Goal: Information Seeking & Learning: Learn about a topic

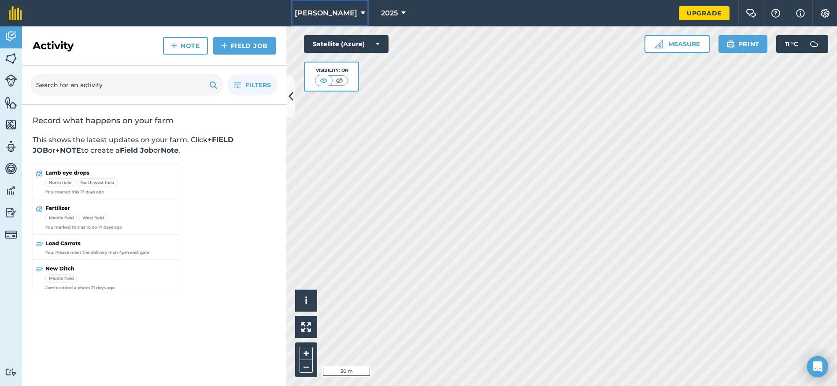
click at [344, 13] on span "[PERSON_NAME]" at bounding box center [326, 13] width 63 height 11
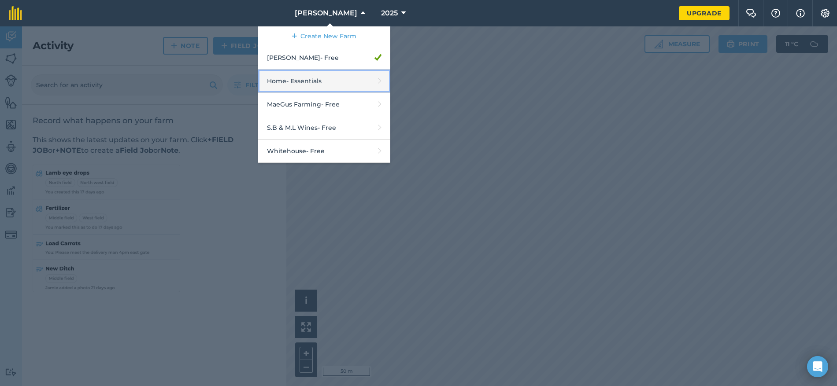
click at [323, 82] on link "Home - Essentials" at bounding box center [324, 81] width 132 height 23
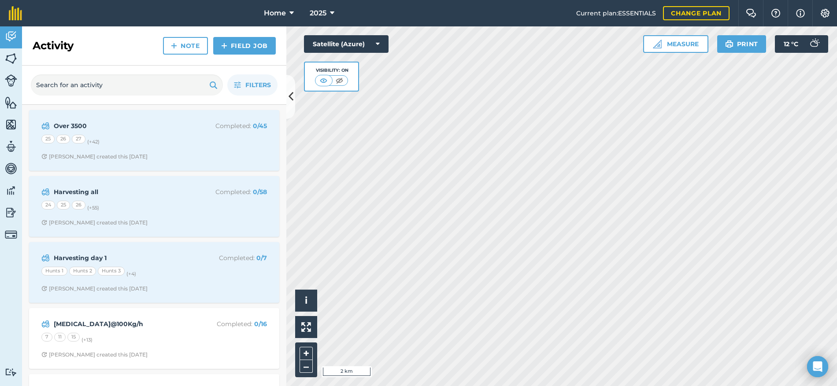
scroll to position [44, 0]
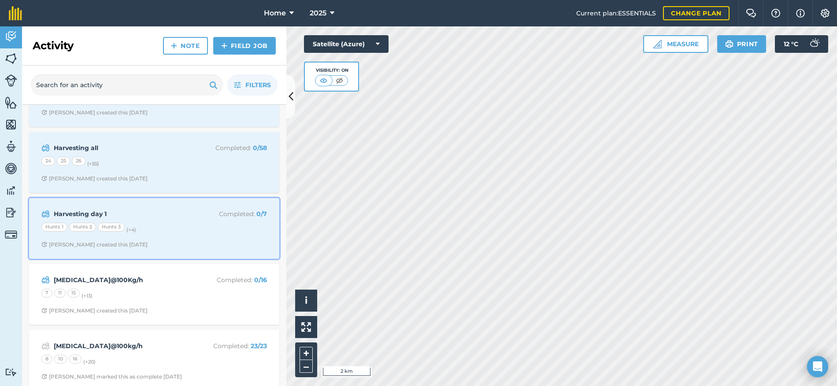
click at [212, 227] on div "Hunts 1 Hunts 2 Hunts 3 (+ 4 )" at bounding box center [154, 228] width 226 height 11
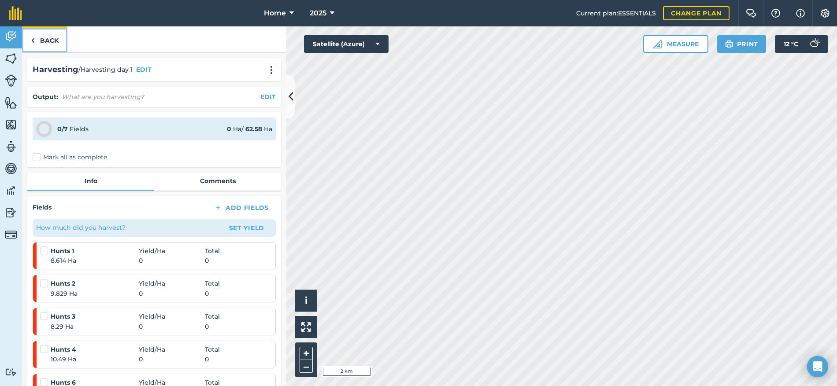
click at [55, 40] on link "Back" at bounding box center [44, 39] width 45 height 26
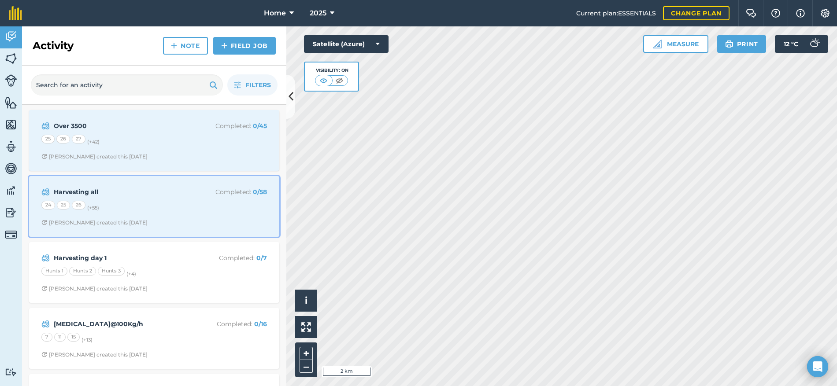
click at [194, 213] on div "Harvesting all Completed : 0 / 58 24 25 26 (+ 55 ) [PERSON_NAME] created this […" at bounding box center [154, 207] width 240 height 50
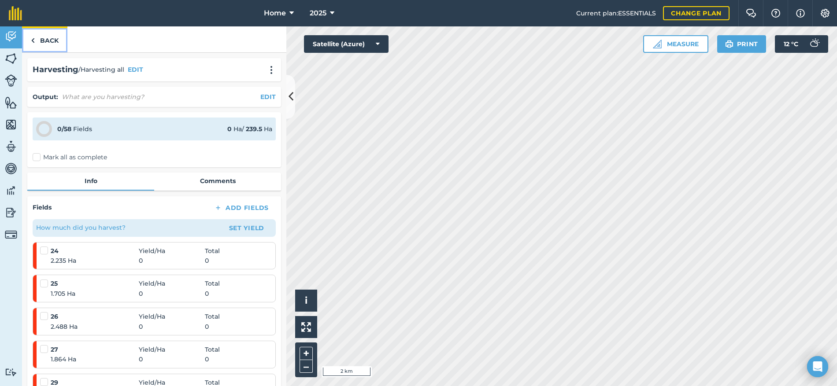
click at [53, 39] on link "Back" at bounding box center [44, 39] width 45 height 26
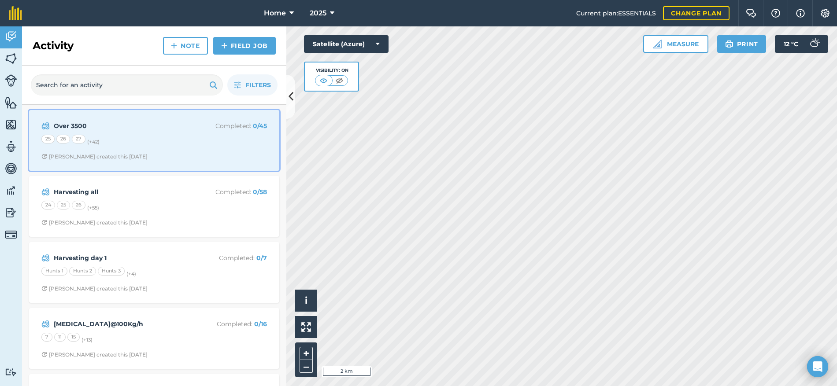
click at [181, 154] on span "[PERSON_NAME] created this [DATE]" at bounding box center [154, 156] width 226 height 7
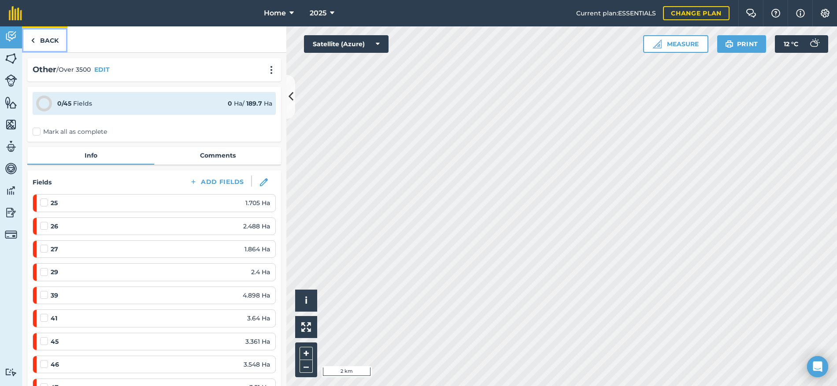
click at [57, 38] on link "Back" at bounding box center [44, 39] width 45 height 26
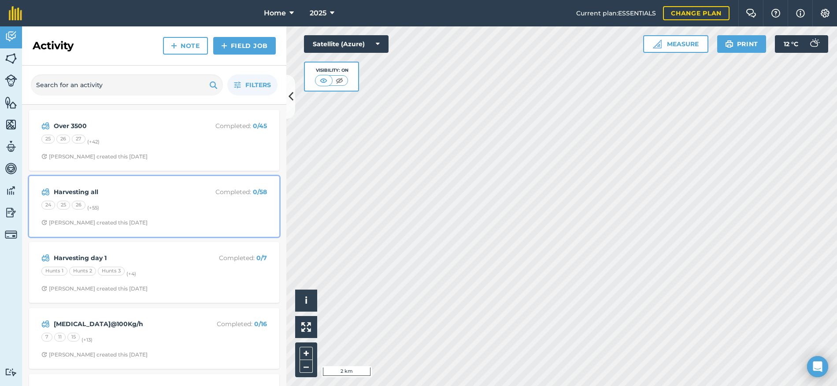
click at [178, 206] on div "24 25 26 (+ 55 )" at bounding box center [154, 206] width 226 height 11
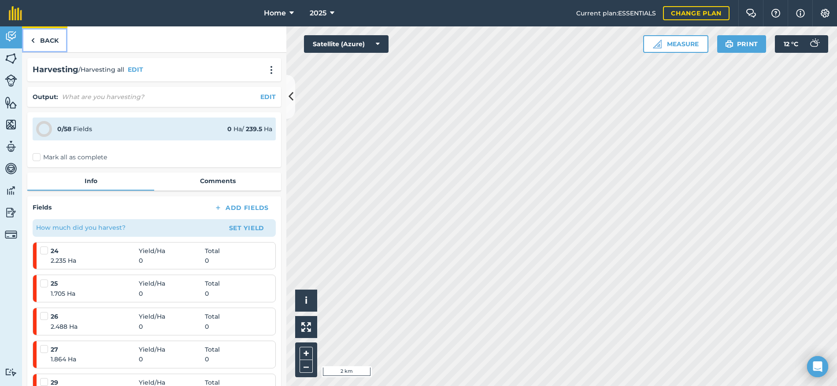
click at [49, 41] on link "Back" at bounding box center [44, 39] width 45 height 26
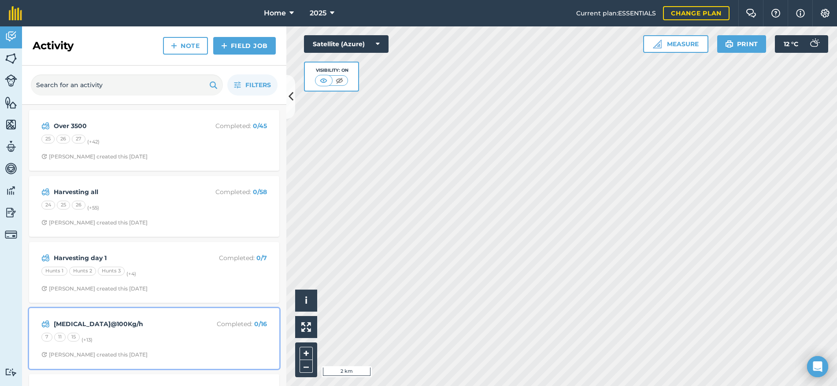
click at [192, 341] on div "7 11 15 (+ 13 )" at bounding box center [154, 338] width 226 height 11
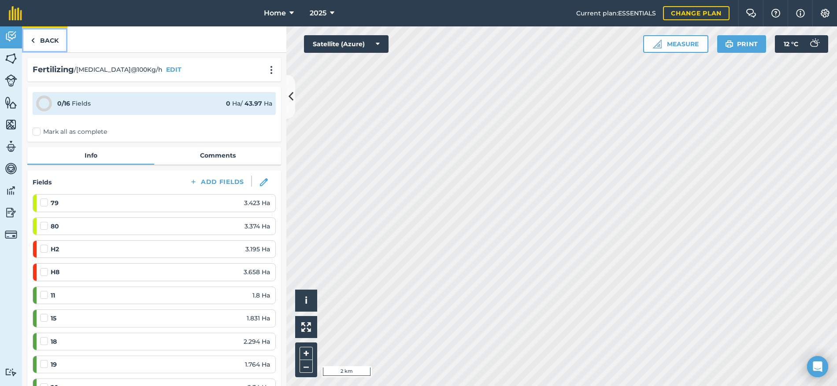
click at [56, 36] on link "Back" at bounding box center [44, 39] width 45 height 26
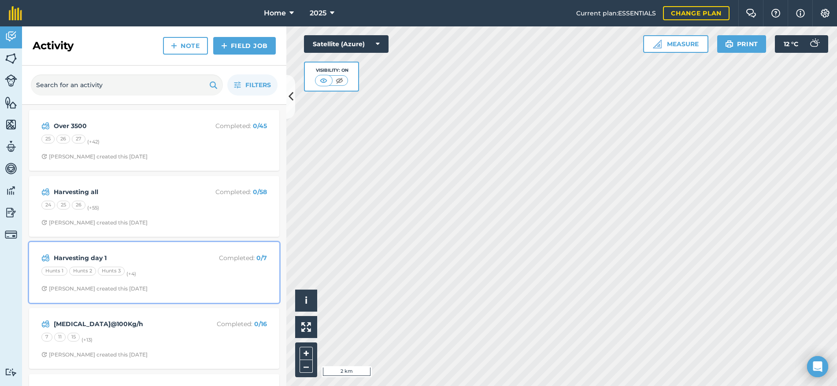
click at [205, 271] on div "Hunts 1 Hunts 2 Hunts 3 (+ 4 )" at bounding box center [154, 272] width 226 height 11
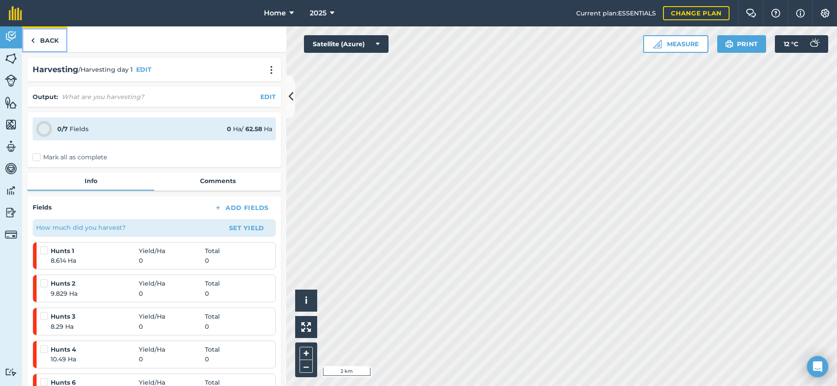
click at [45, 38] on link "Back" at bounding box center [44, 39] width 45 height 26
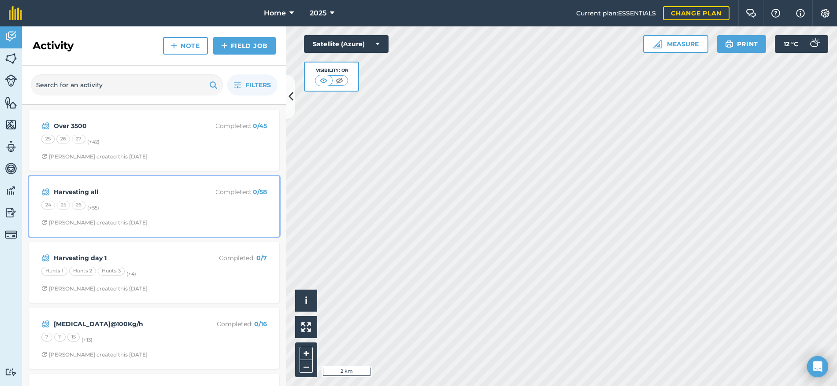
click at [167, 212] on div "24 25 26 (+ 55 )" at bounding box center [154, 206] width 226 height 11
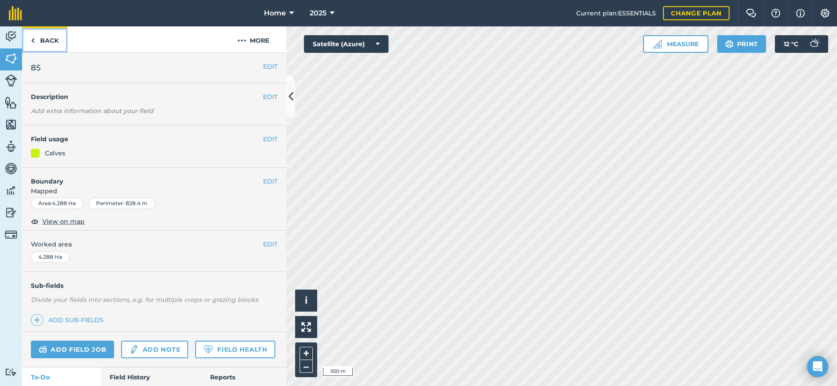
click at [56, 41] on link "Back" at bounding box center [44, 39] width 45 height 26
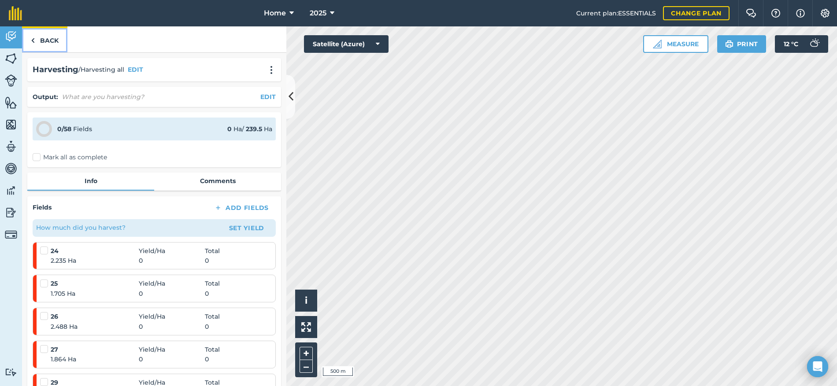
click at [46, 41] on link "Back" at bounding box center [44, 39] width 45 height 26
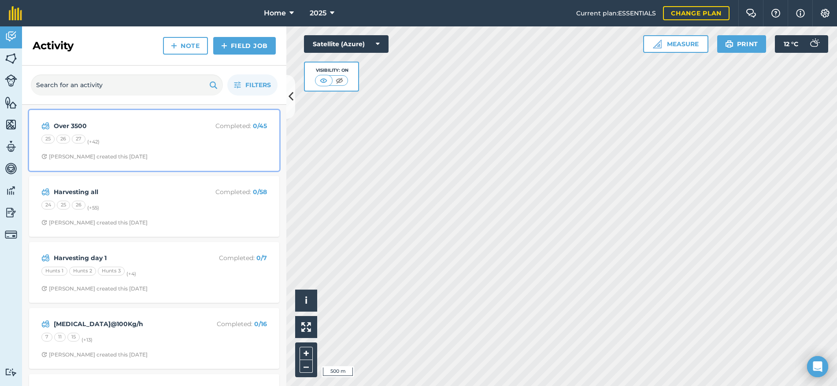
click at [167, 143] on div "25 26 27 (+ 42 )" at bounding box center [154, 140] width 226 height 11
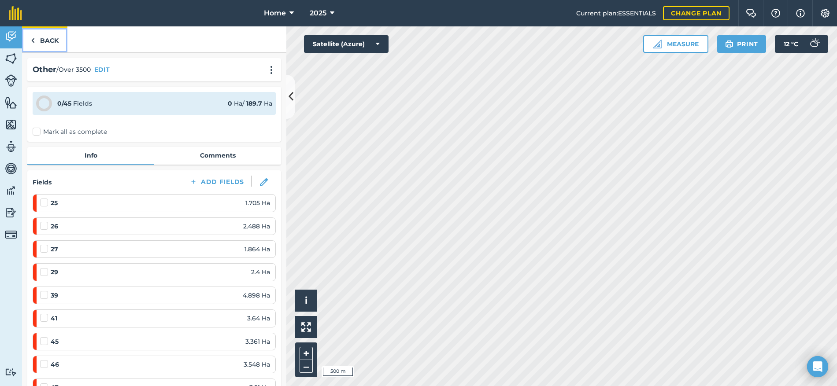
click at [55, 39] on link "Back" at bounding box center [44, 39] width 45 height 26
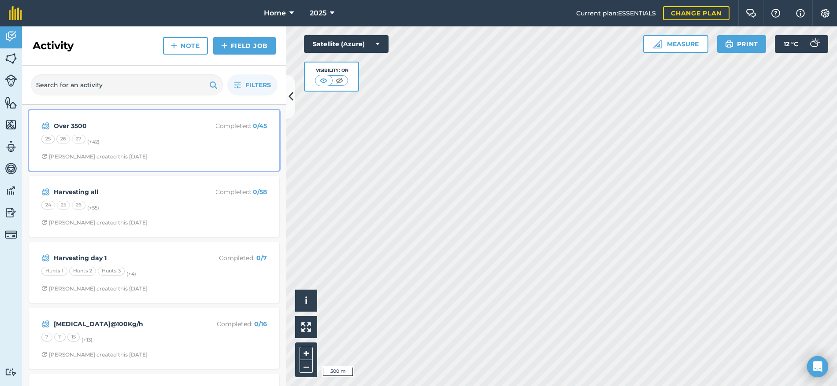
click at [202, 146] on div "Over 3500 Completed : 0 / 45 25 26 27 (+ 42 ) [PERSON_NAME] created this [DATE]" at bounding box center [154, 140] width 240 height 50
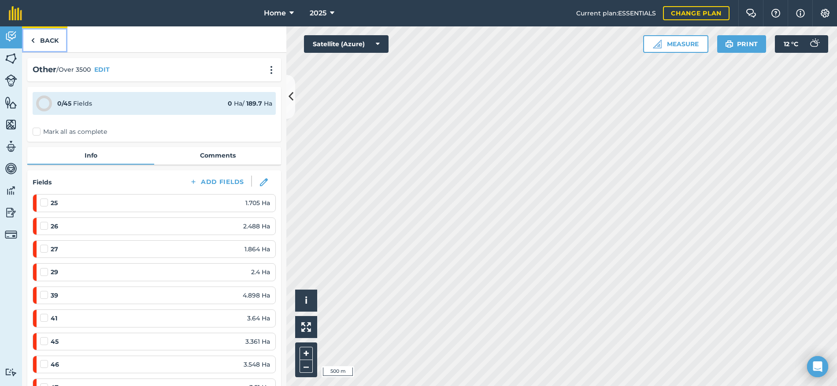
click at [50, 41] on link "Back" at bounding box center [44, 39] width 45 height 26
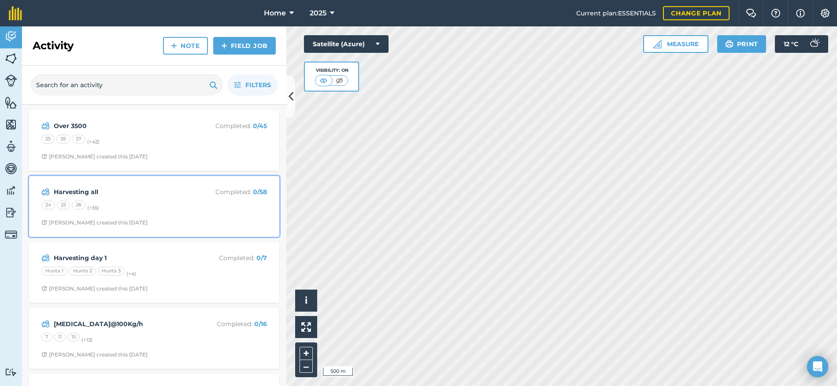
click at [193, 208] on div "24 25 26 (+ 55 )" at bounding box center [154, 206] width 226 height 11
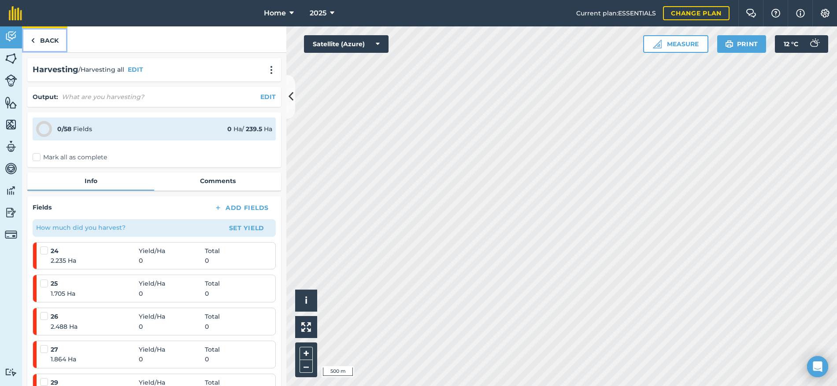
click at [50, 41] on link "Back" at bounding box center [44, 39] width 45 height 26
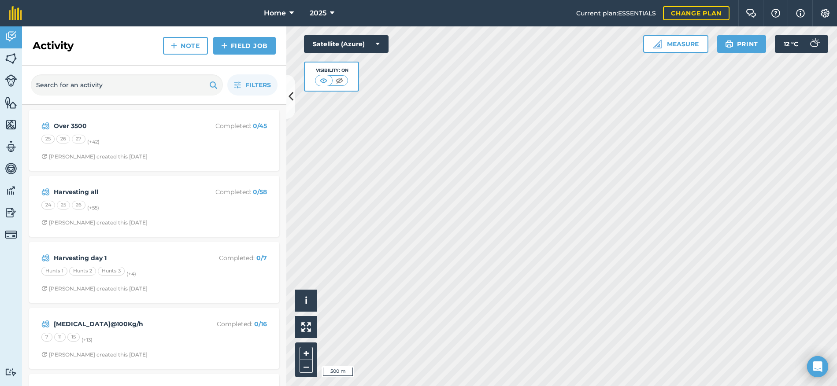
scroll to position [44, 0]
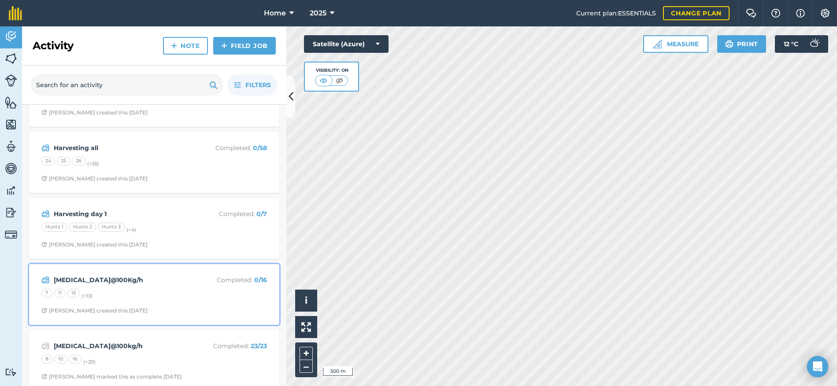
click at [175, 297] on div "7 11 15 (+ 13 )" at bounding box center [154, 294] width 226 height 11
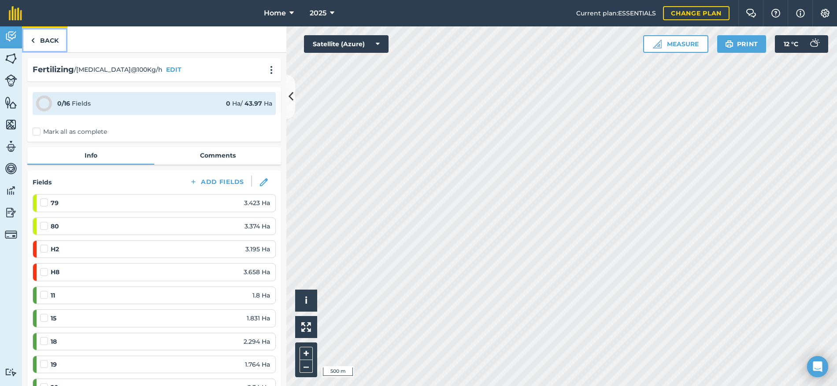
click at [34, 35] on img at bounding box center [33, 40] width 4 height 11
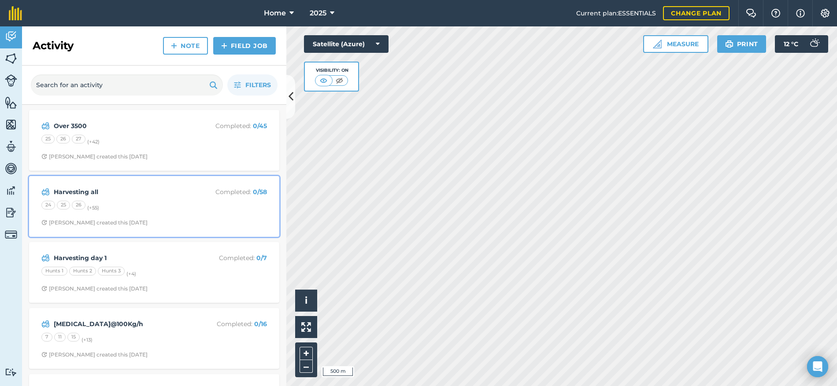
click at [118, 210] on div "24 25 26 (+ 55 )" at bounding box center [154, 206] width 226 height 11
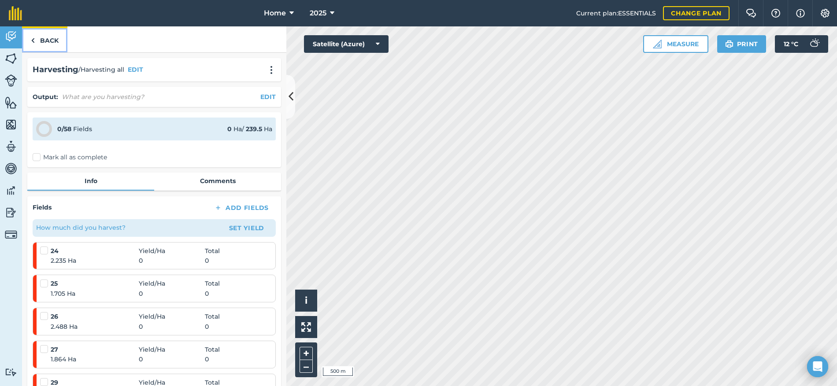
click at [52, 38] on link "Back" at bounding box center [44, 39] width 45 height 26
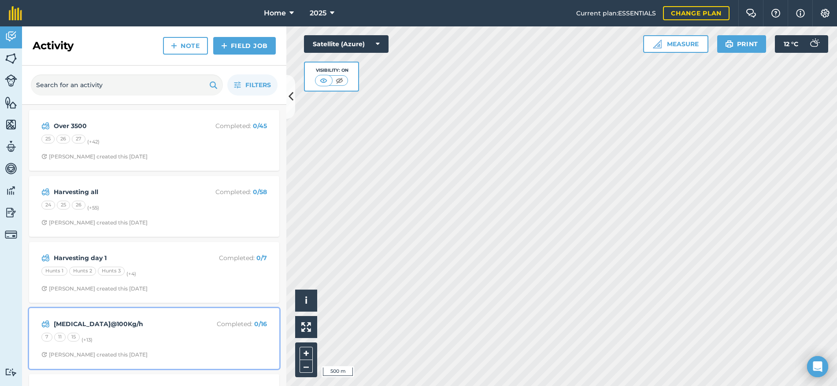
click at [177, 340] on div "7 11 15 (+ 13 )" at bounding box center [154, 338] width 226 height 11
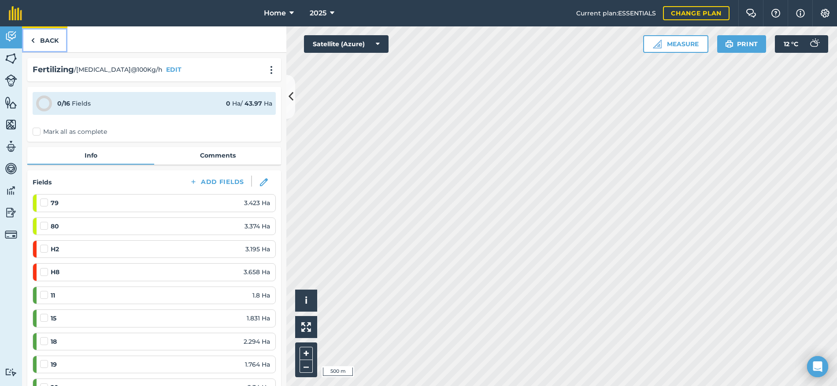
click at [45, 42] on link "Back" at bounding box center [44, 39] width 45 height 26
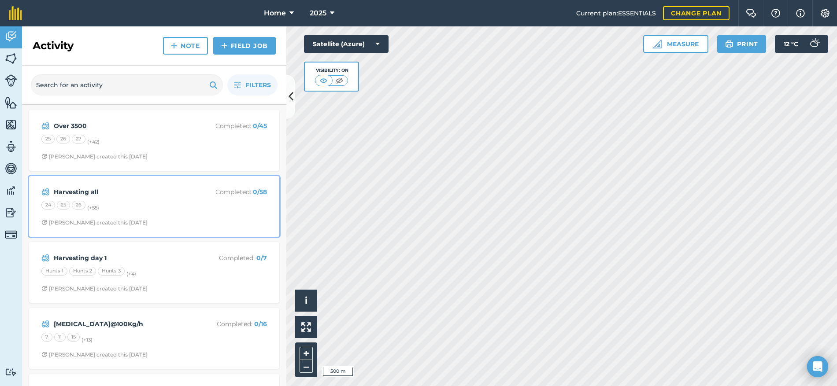
click at [154, 211] on div "24 25 26 (+ 55 )" at bounding box center [154, 206] width 226 height 11
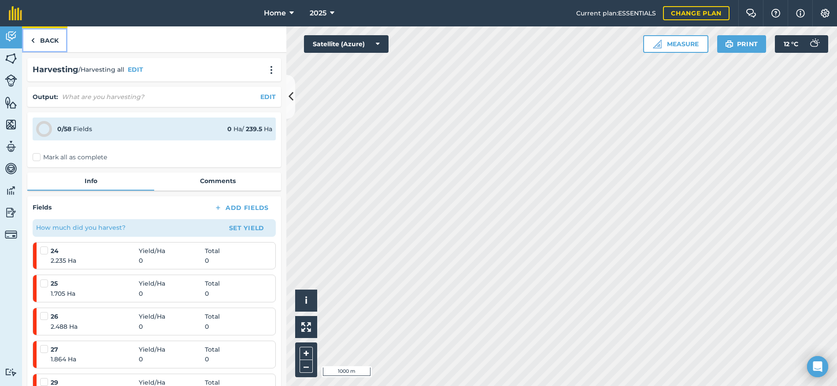
click at [49, 41] on link "Back" at bounding box center [44, 39] width 45 height 26
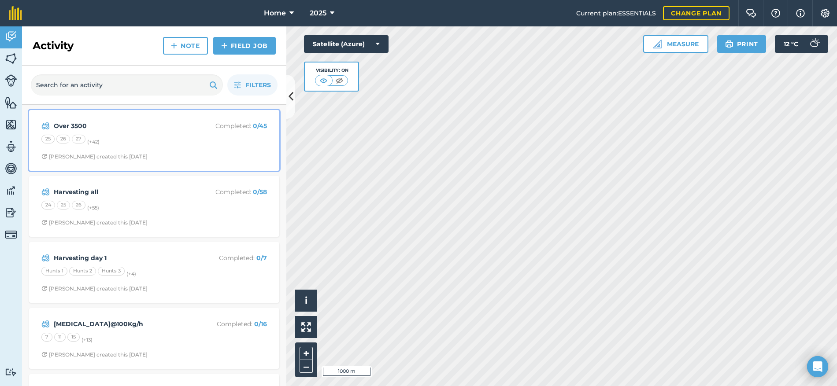
click at [202, 151] on div "Over 3500 Completed : 0 / 45 25 26 27 (+ 42 ) [PERSON_NAME] created this [DATE]" at bounding box center [154, 140] width 240 height 50
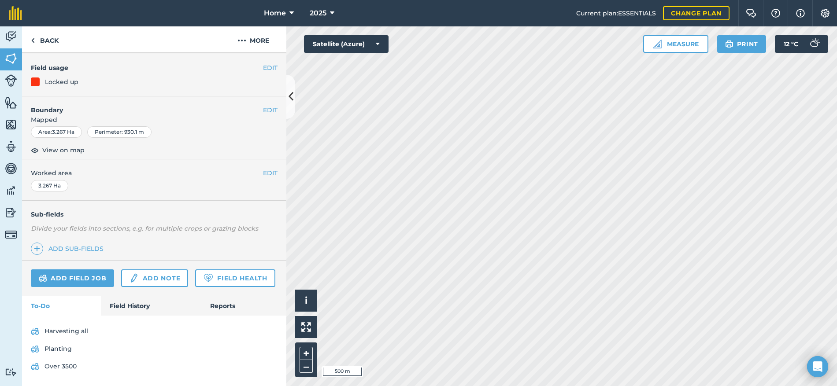
scroll to position [96, 0]
click at [142, 307] on link "Field History" at bounding box center [151, 306] width 100 height 19
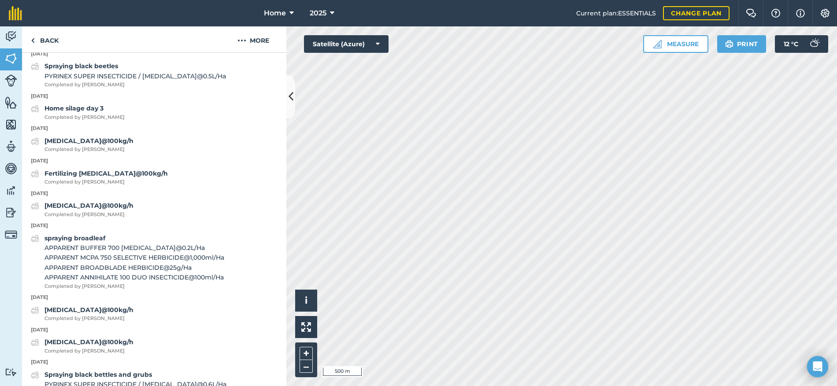
scroll to position [493, 0]
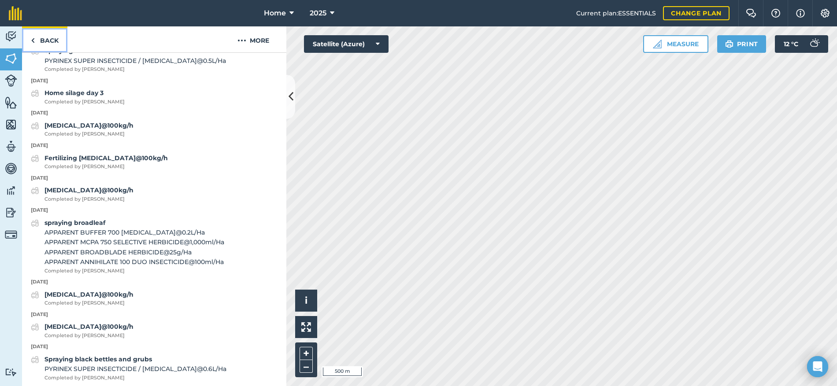
click at [54, 48] on link "Back" at bounding box center [44, 39] width 45 height 26
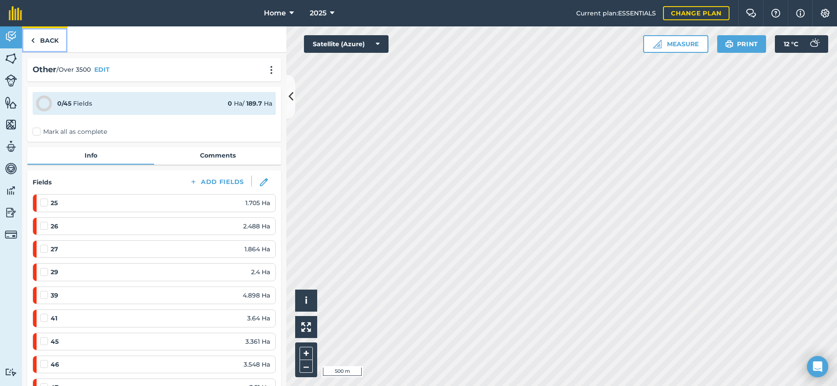
click at [46, 43] on link "Back" at bounding box center [44, 39] width 45 height 26
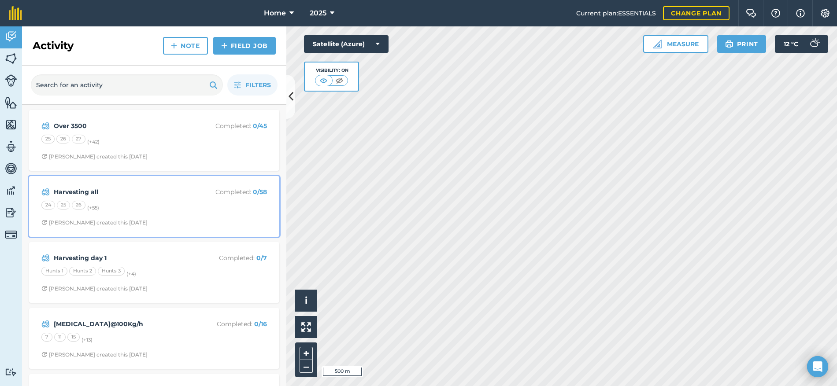
click at [173, 215] on div "Harvesting all Completed : 0 / 58 24 25 26 (+ 55 ) [PERSON_NAME] created this […" at bounding box center [154, 207] width 240 height 50
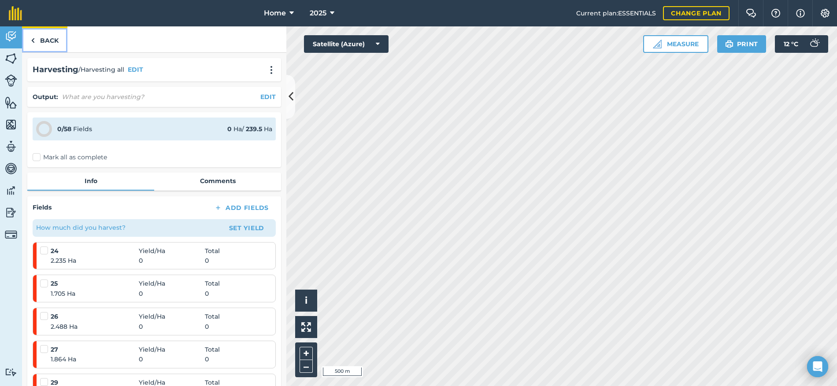
click at [63, 42] on link "Back" at bounding box center [44, 39] width 45 height 26
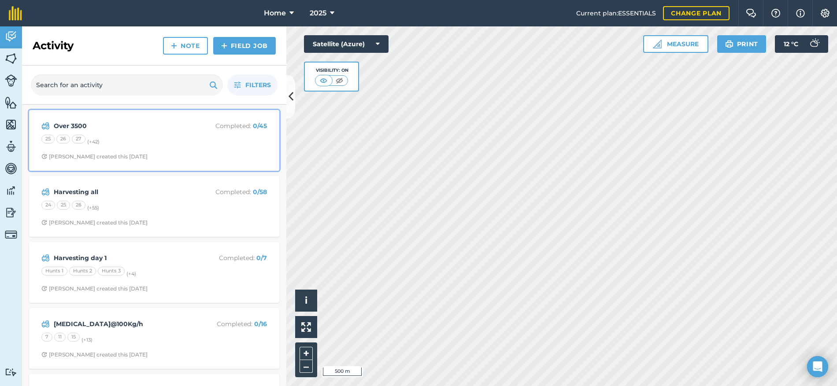
click at [190, 153] on span "[PERSON_NAME] created this [DATE]" at bounding box center [154, 156] width 226 height 7
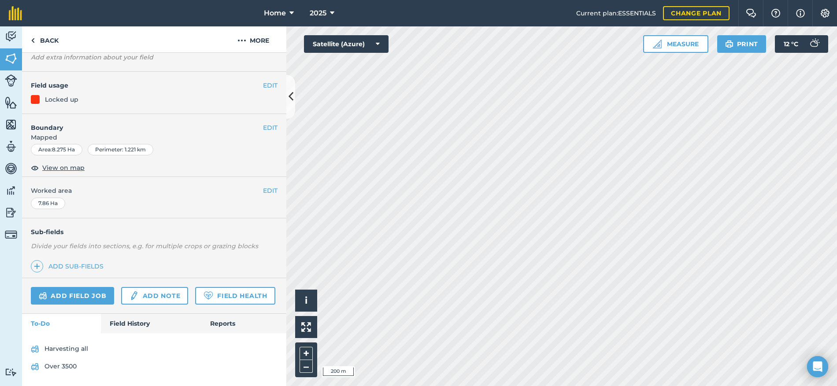
scroll to position [78, 0]
click at [128, 326] on link "Field History" at bounding box center [151, 323] width 100 height 19
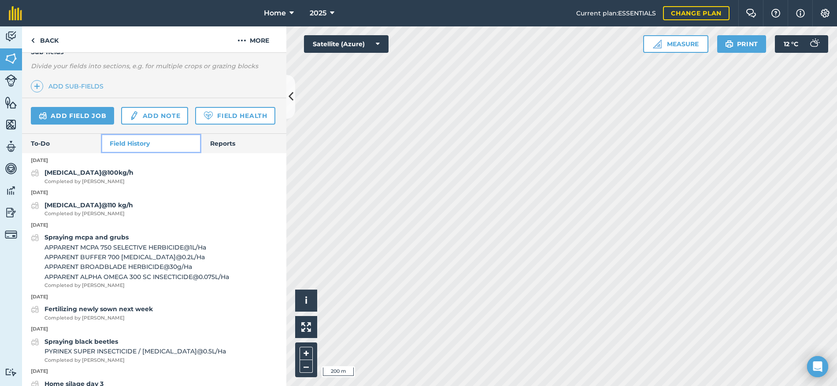
scroll to position [255, 0]
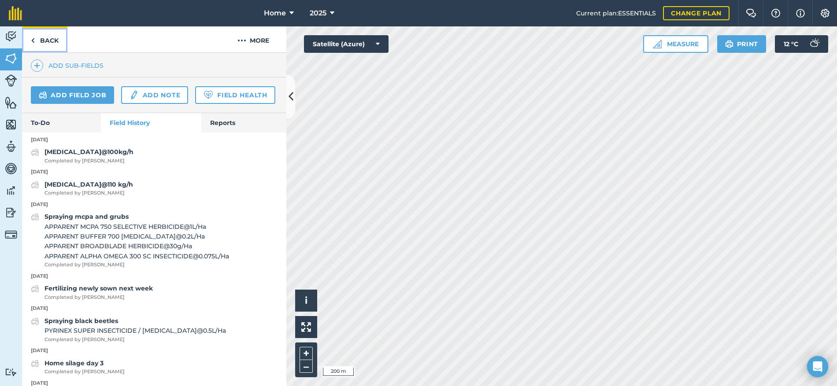
click at [53, 42] on link "Back" at bounding box center [44, 39] width 45 height 26
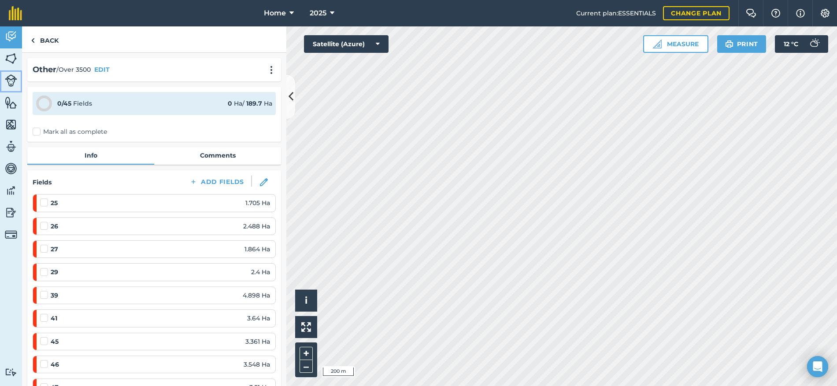
click at [9, 81] on img at bounding box center [11, 80] width 12 height 12
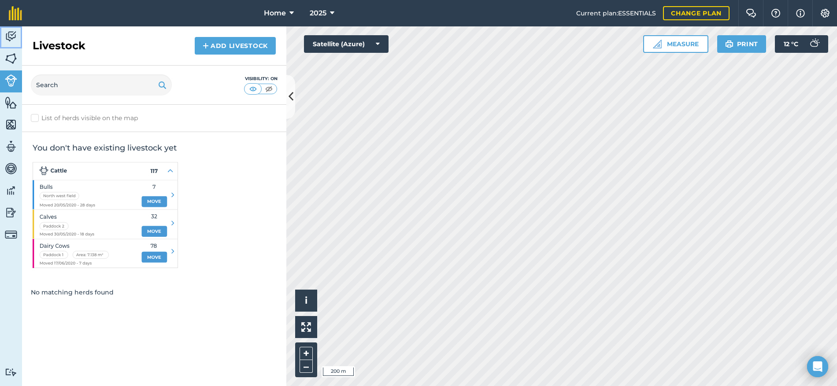
click at [7, 29] on link "Activity" at bounding box center [11, 37] width 22 height 22
